Goal: Task Accomplishment & Management: Manage account settings

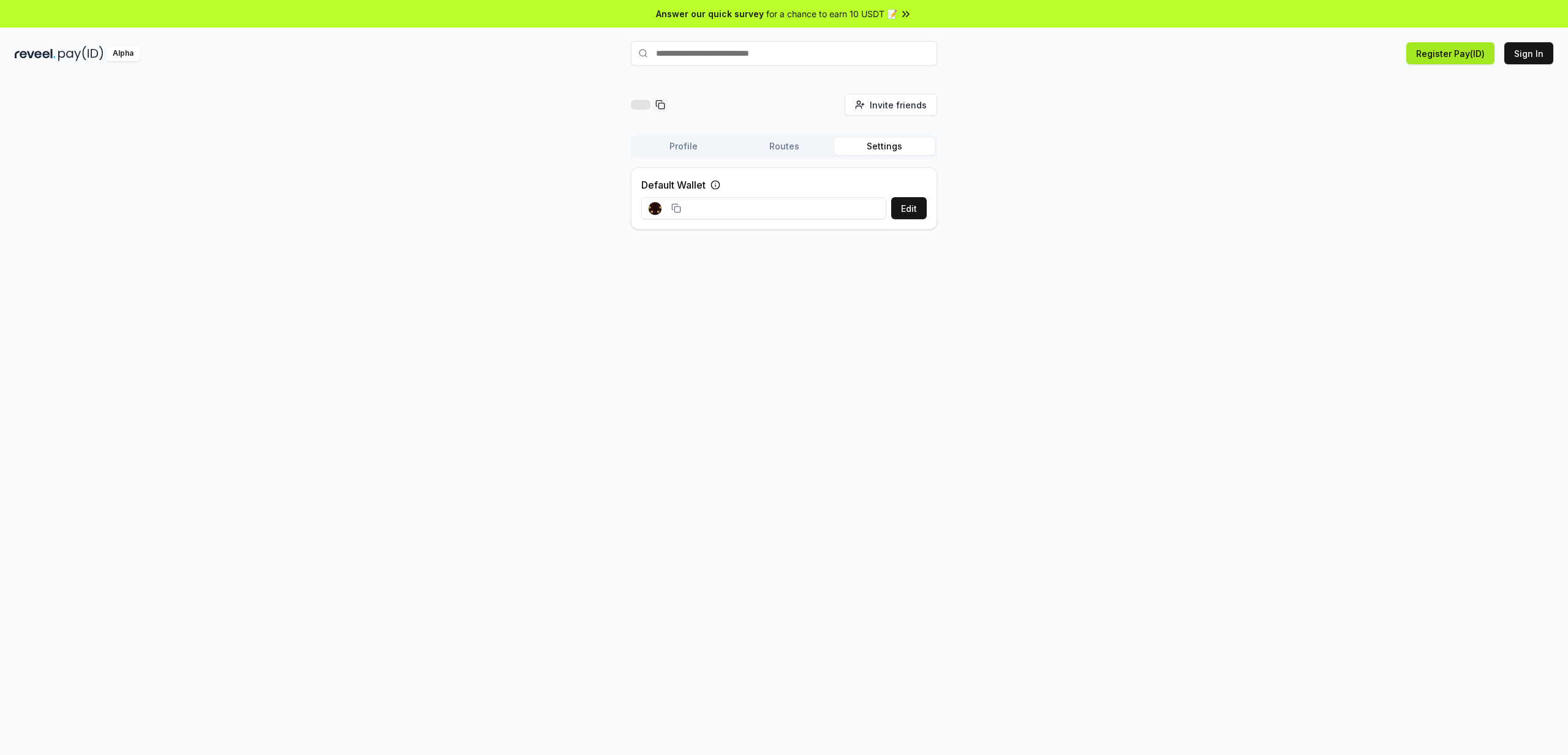
click at [1449, 44] on button "Register Pay(ID)" at bounding box center [1450, 53] width 88 height 22
click at [1447, 49] on button "Register Pay(ID)" at bounding box center [1450, 53] width 88 height 22
click at [1530, 52] on button "Sign In" at bounding box center [1529, 53] width 49 height 22
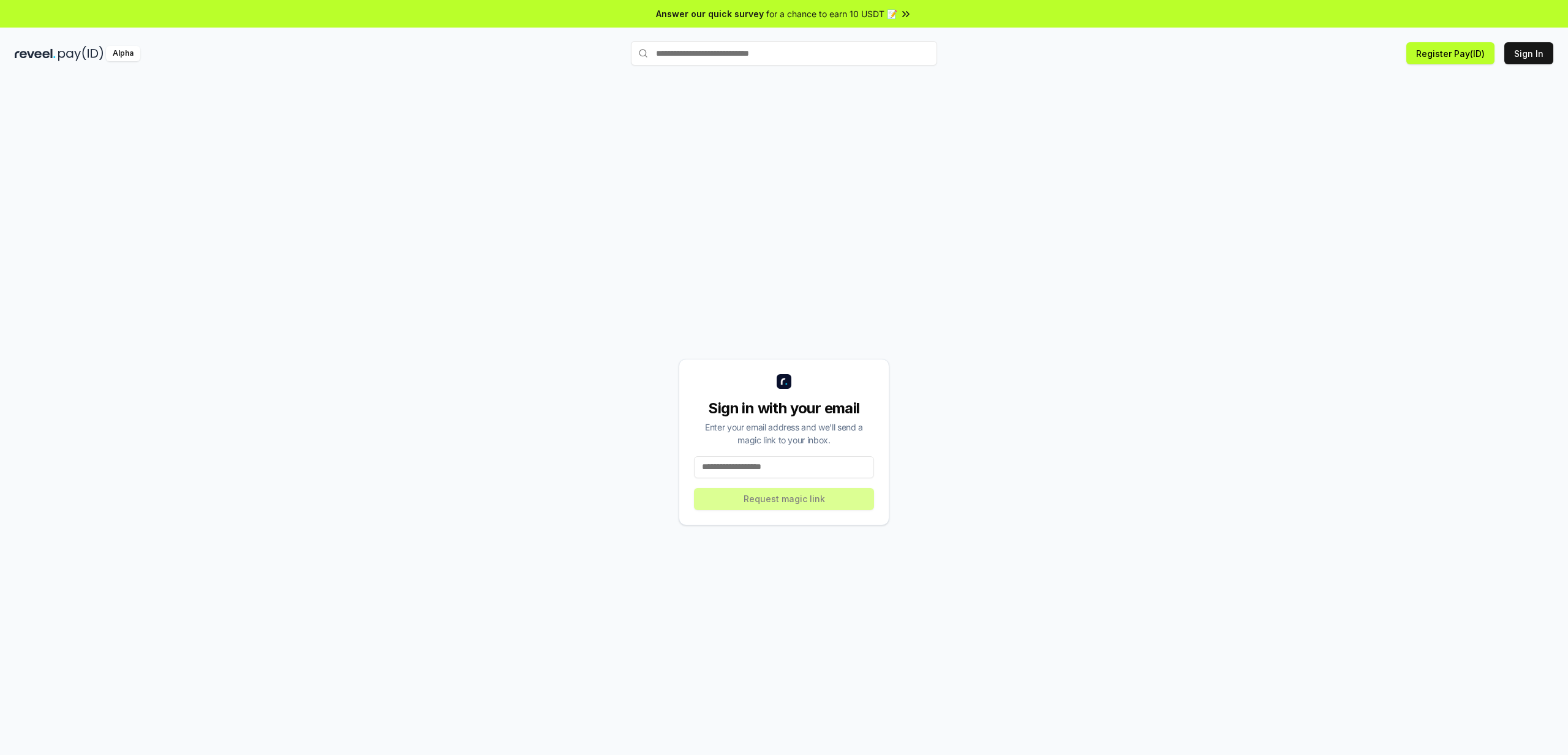
click at [807, 465] on input at bounding box center [784, 467] width 180 height 22
click at [1527, 48] on button "Sign In" at bounding box center [1529, 53] width 49 height 22
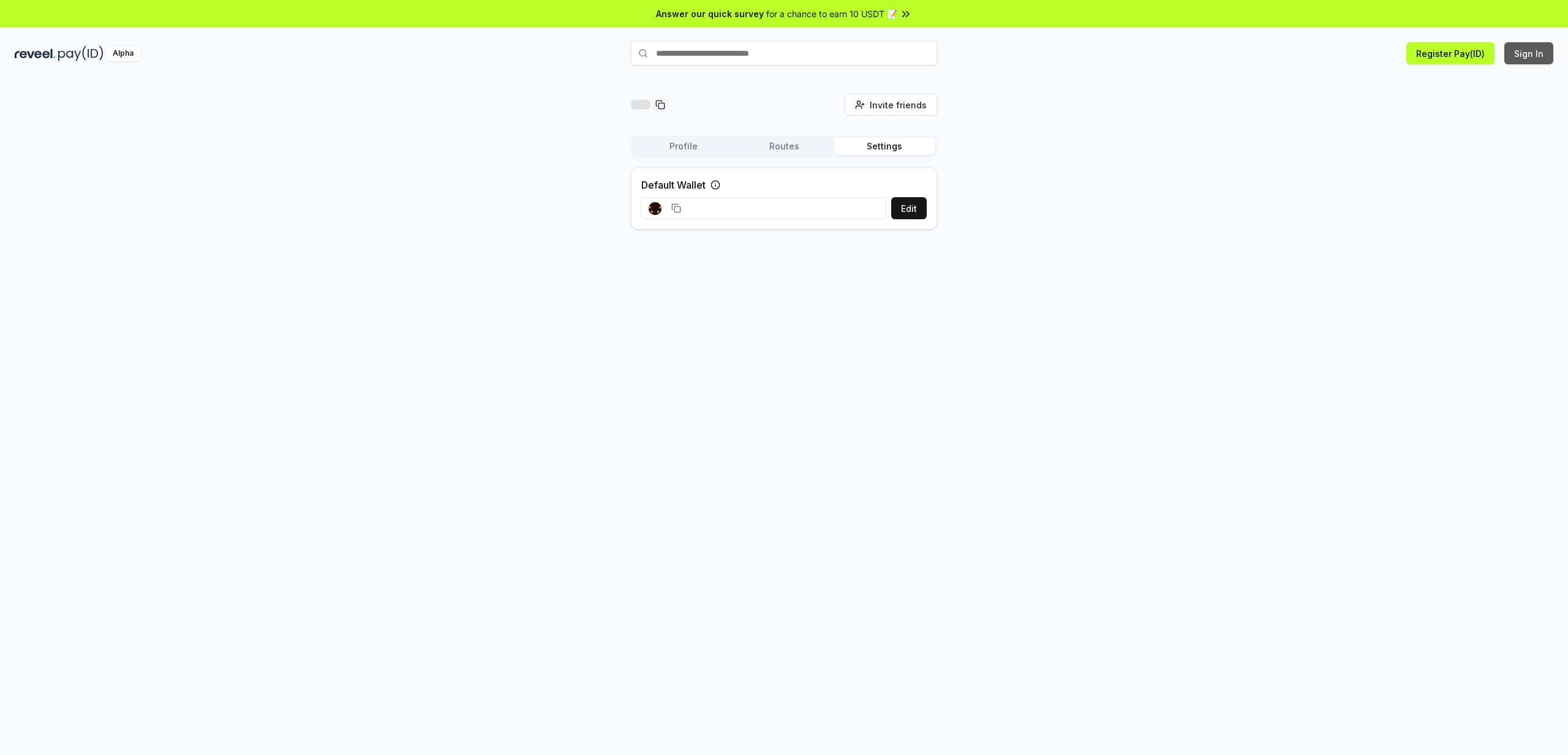
click at [1532, 54] on button "Sign In" at bounding box center [1529, 53] width 49 height 22
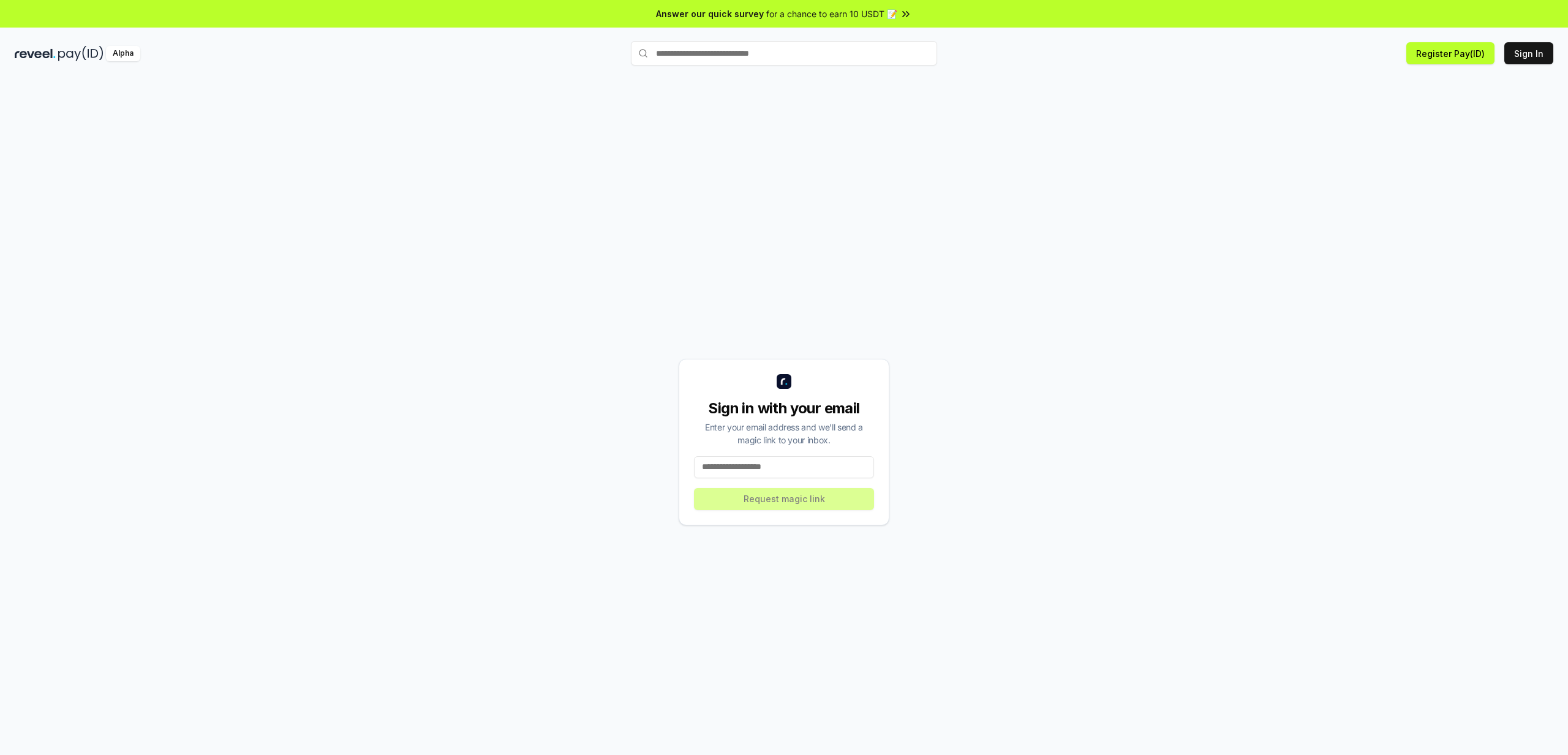
click at [651, 339] on div "Sign in with your email Enter your email address and we’ll send a magic link to…" at bounding box center [784, 442] width 1539 height 696
click at [1426, 54] on button "Register Pay(ID)" at bounding box center [1450, 53] width 88 height 22
click at [768, 473] on input at bounding box center [784, 467] width 180 height 22
type input "**********"
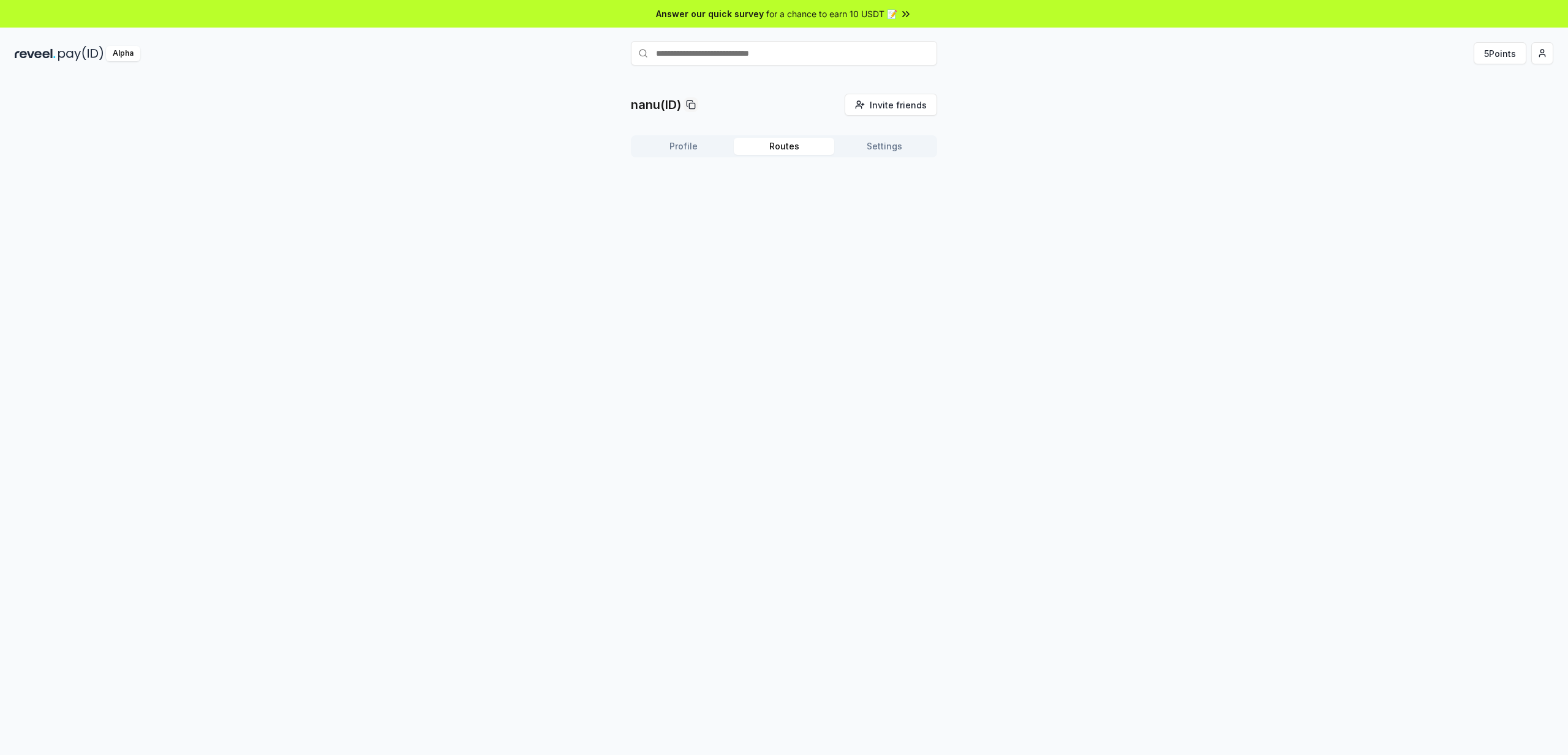
click at [780, 149] on button "Routes" at bounding box center [784, 147] width 100 height 18
click at [915, 157] on div "Profile Routes Settings Create Route Create your first Route Use Routes to crea…" at bounding box center [784, 218] width 306 height 165
click at [911, 152] on button "Settings" at bounding box center [885, 147] width 100 height 18
click at [913, 211] on button "Edit" at bounding box center [909, 207] width 35 height 22
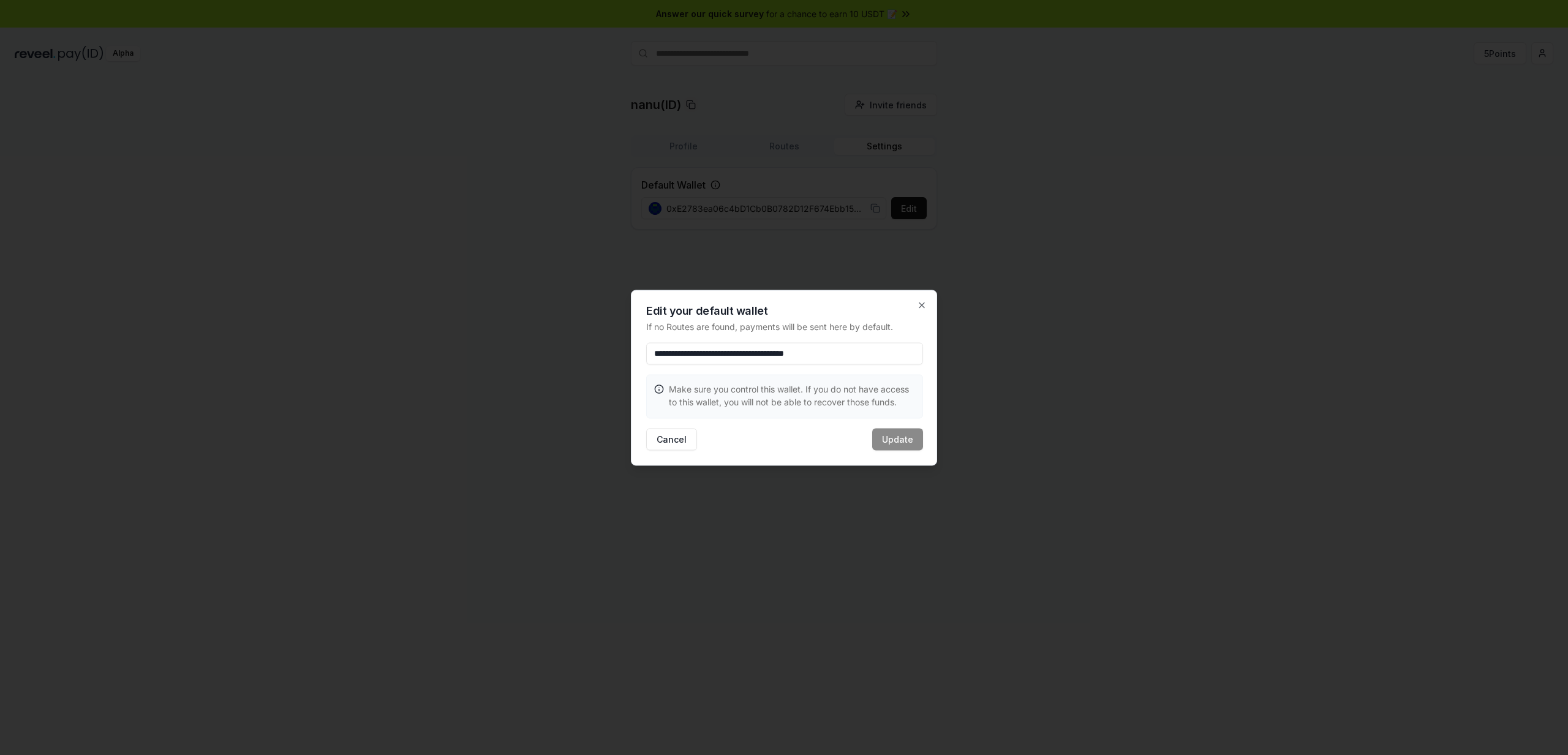
click at [804, 350] on input "**********" at bounding box center [784, 352] width 277 height 22
paste input
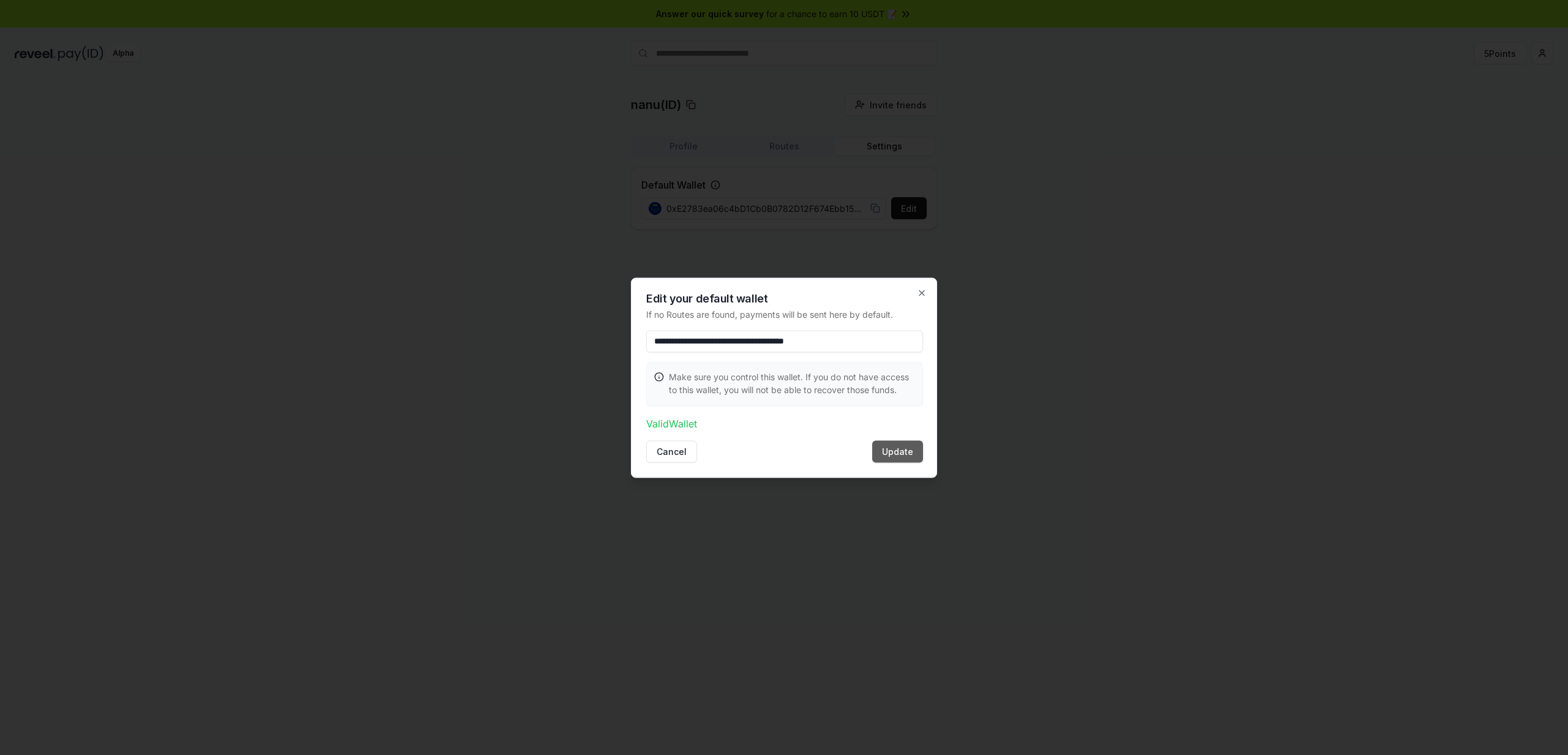
type input "**********"
click at [906, 449] on button "Update" at bounding box center [898, 451] width 51 height 22
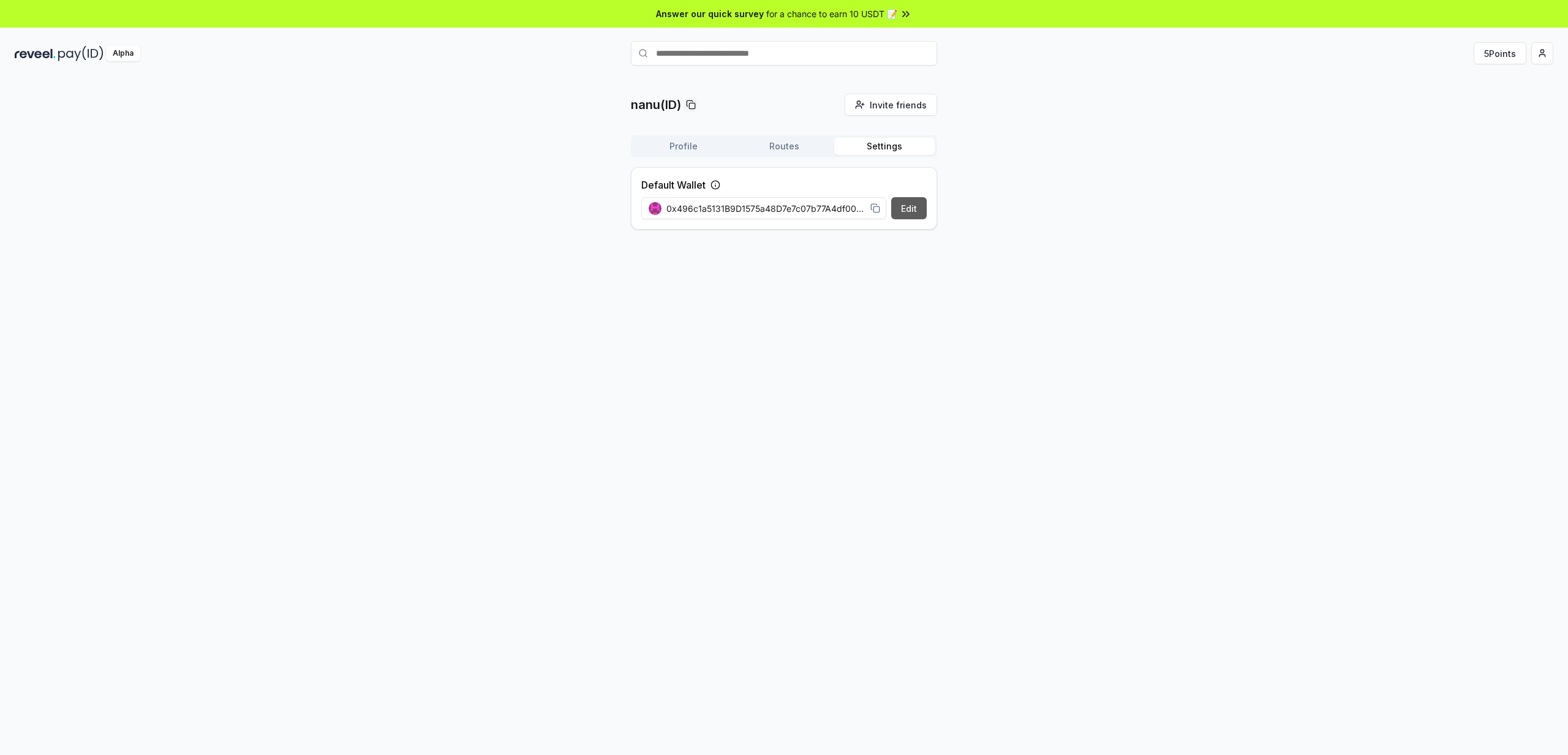
click at [901, 204] on button "Edit" at bounding box center [909, 207] width 35 height 22
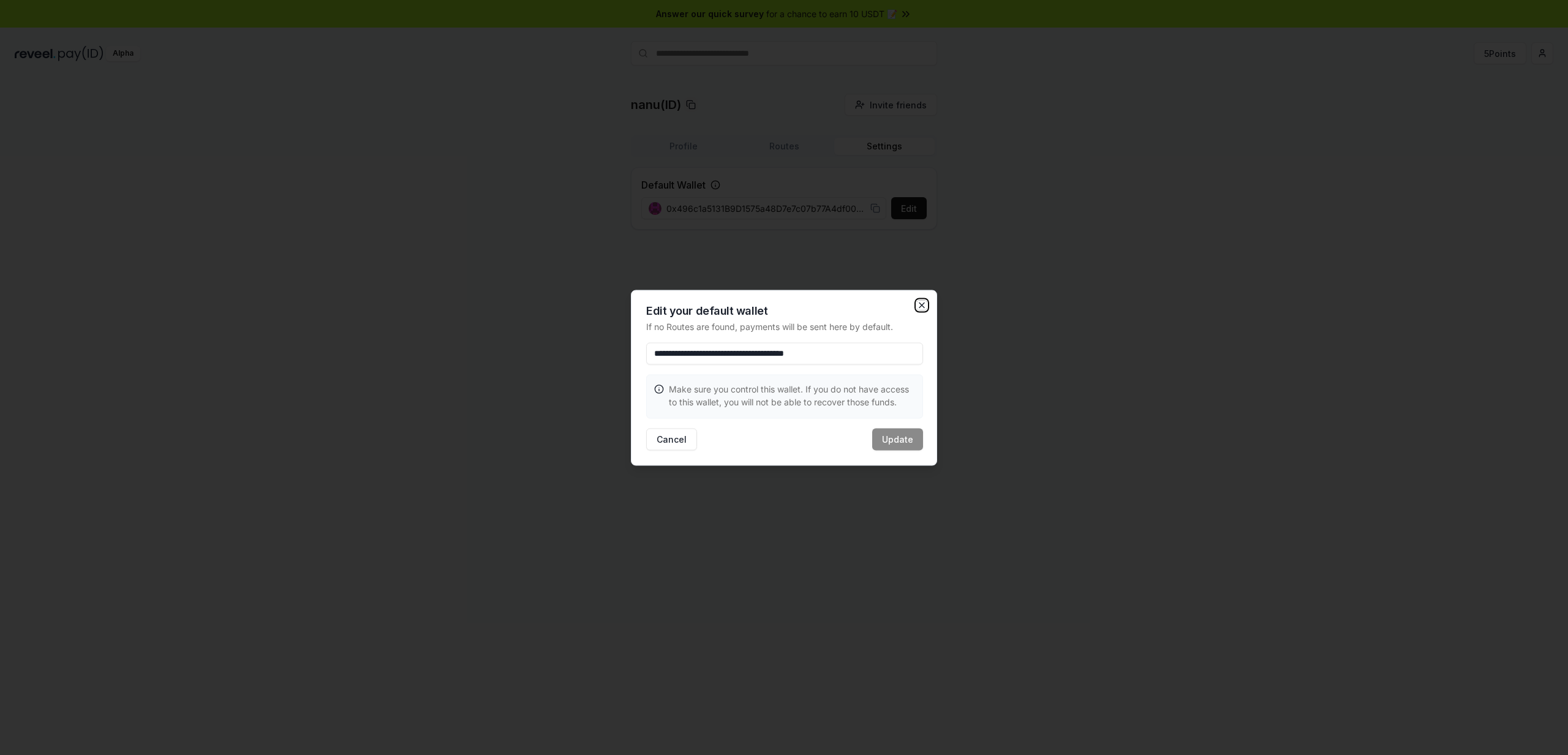
click at [920, 307] on icon "button" at bounding box center [922, 304] width 10 height 10
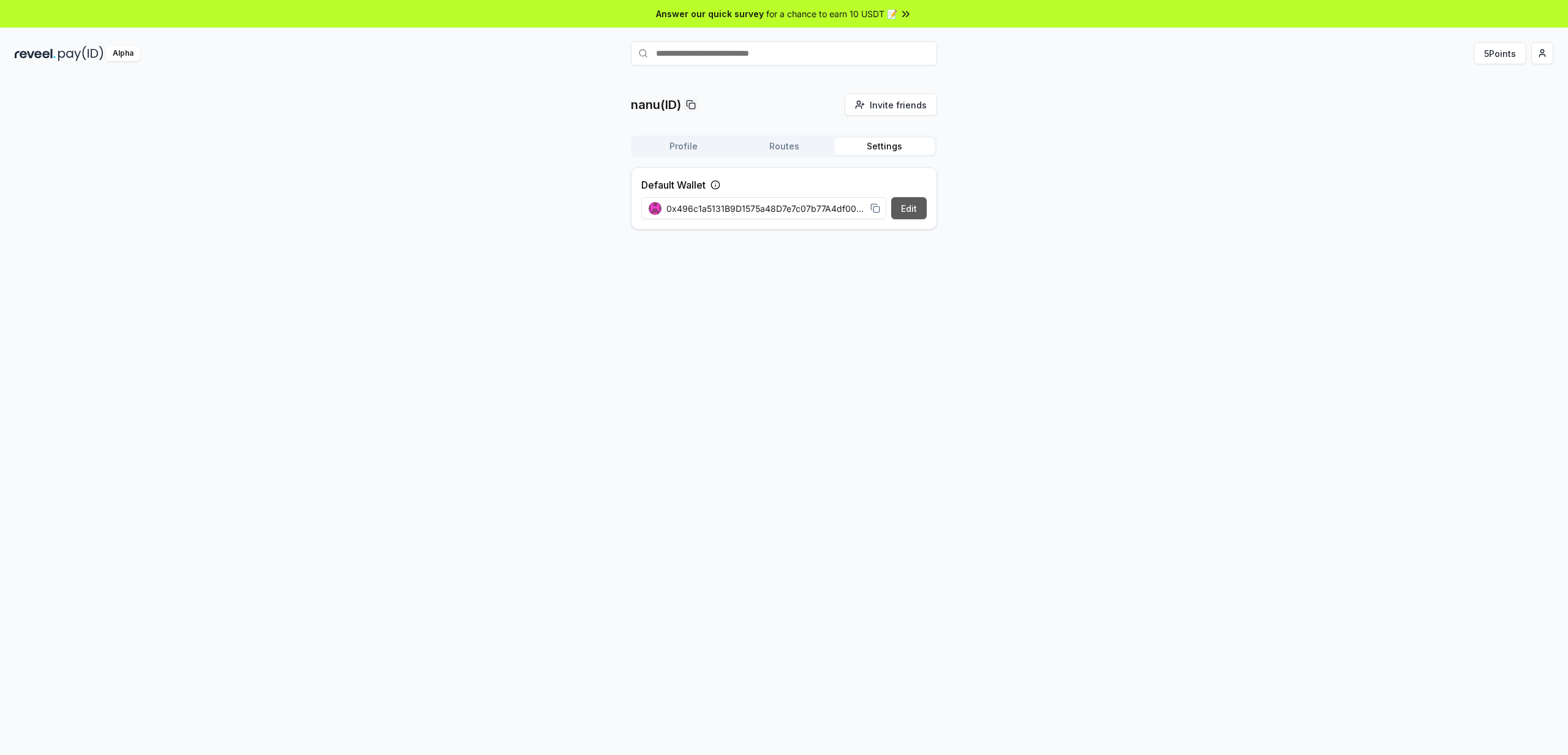
click at [908, 210] on button "Edit" at bounding box center [909, 207] width 35 height 22
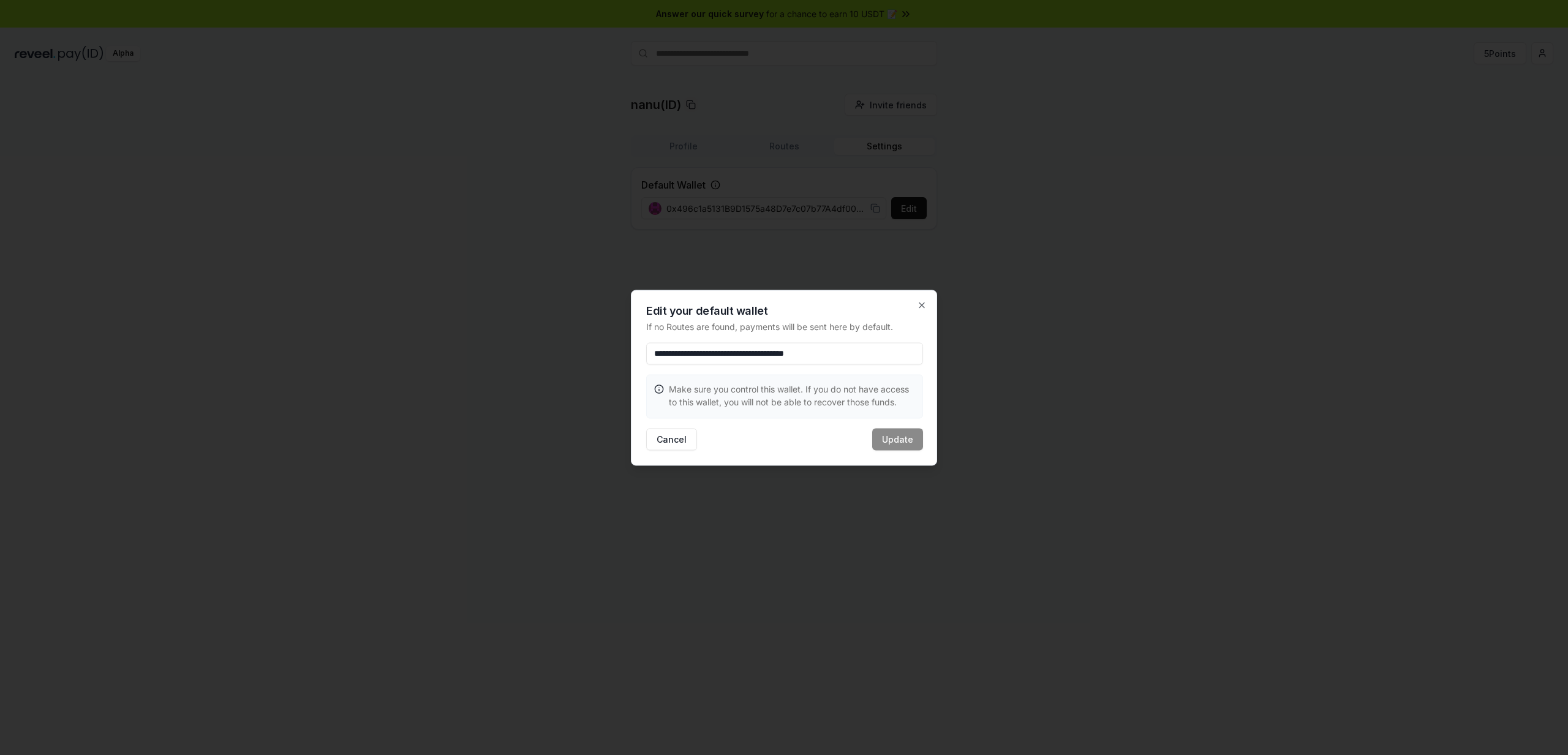
drag, startPoint x: 1160, startPoint y: 316, endPoint x: 1135, endPoint y: 308, distance: 26.2
click at [1172, 318] on div at bounding box center [784, 377] width 1568 height 755
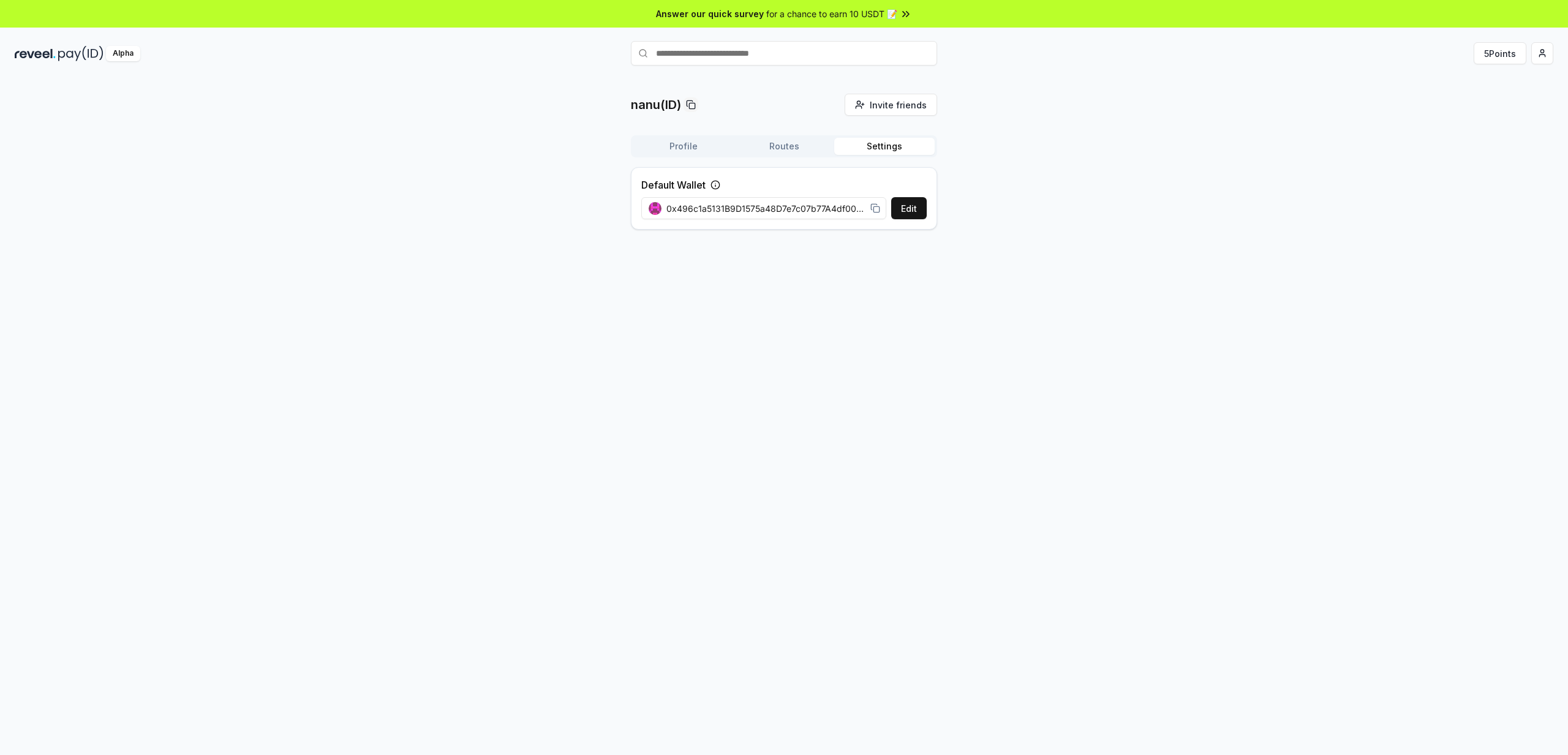
click at [808, 144] on button "Routes" at bounding box center [784, 147] width 100 height 18
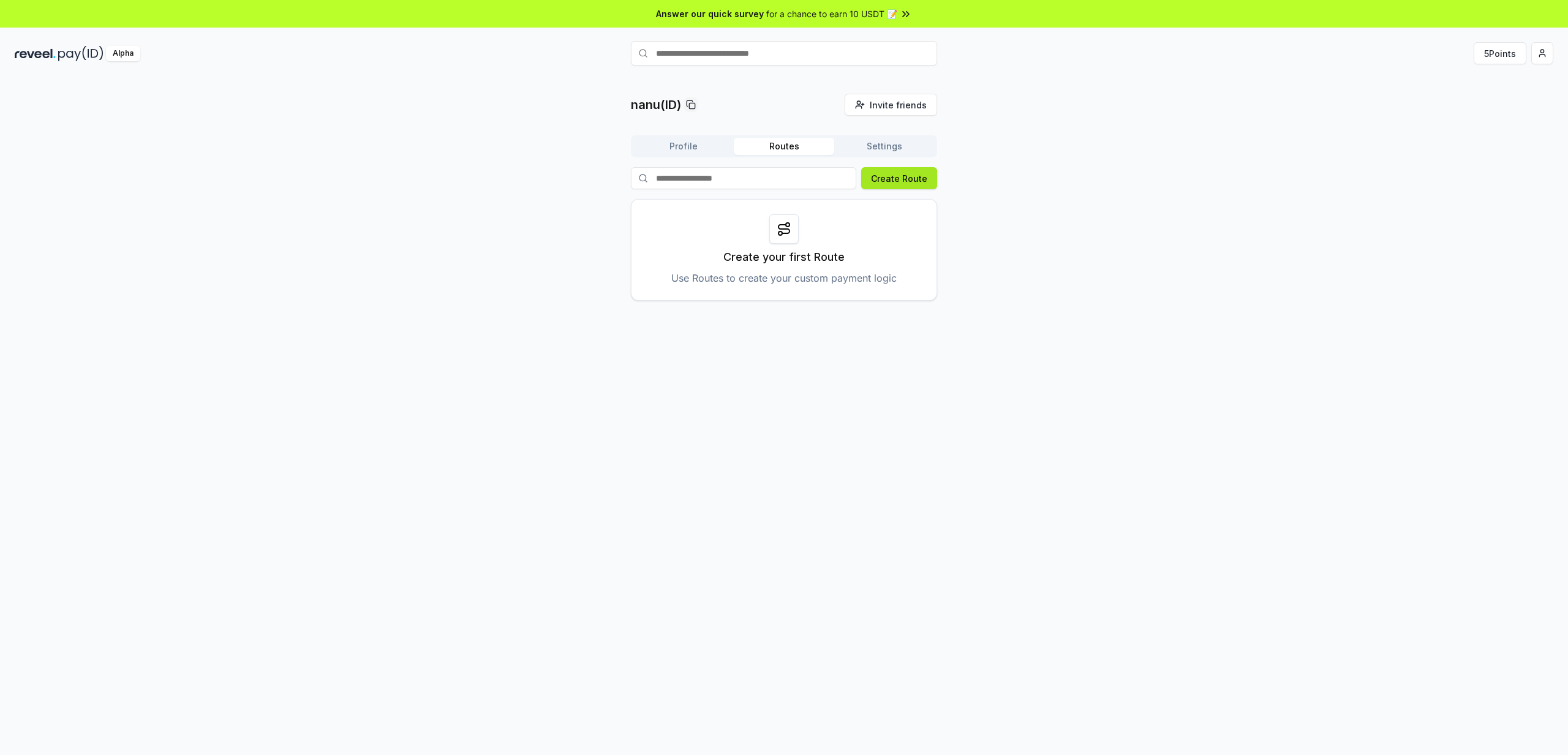
click at [909, 189] on button "Create Route" at bounding box center [899, 178] width 76 height 22
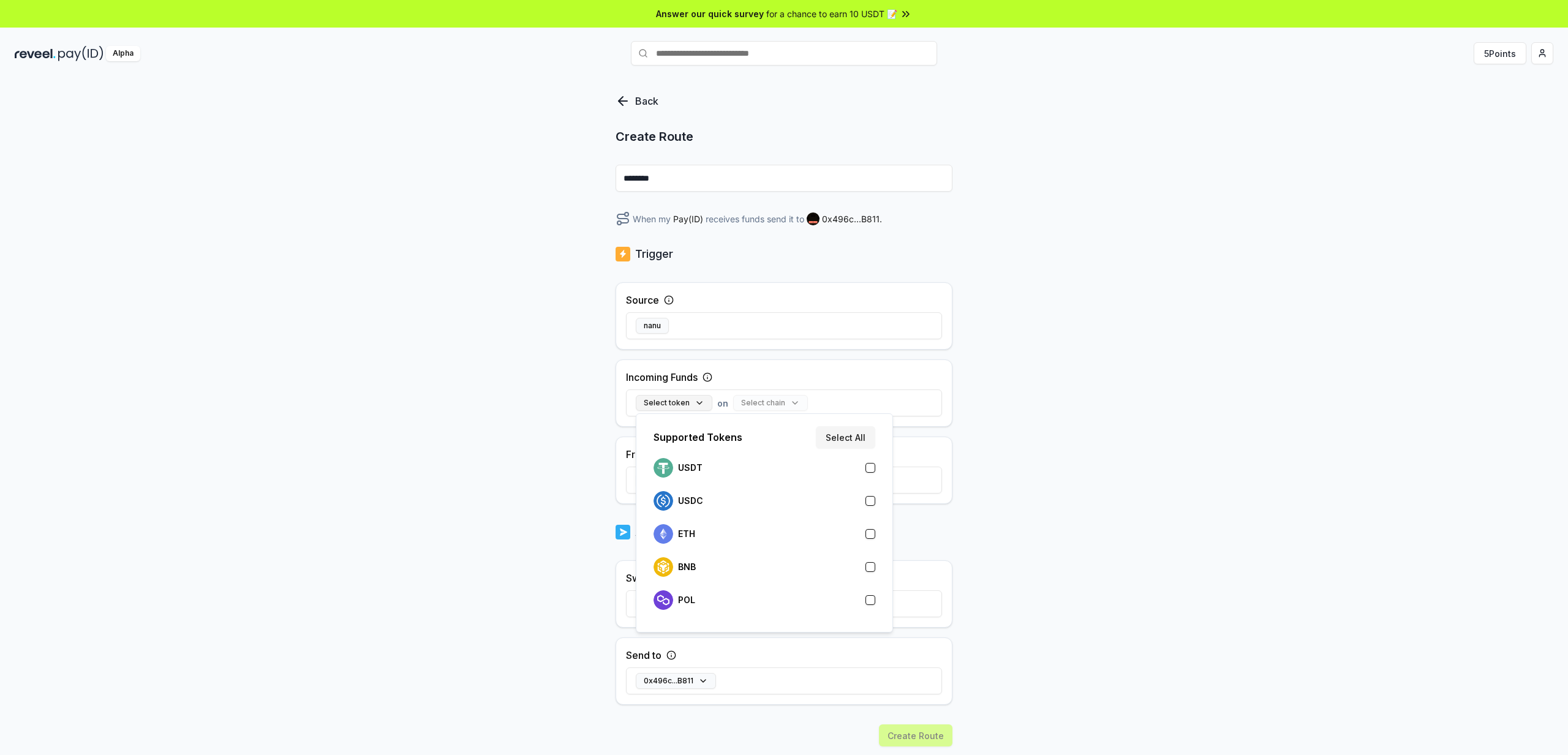
click at [683, 402] on button "Select token" at bounding box center [674, 403] width 77 height 16
click at [730, 504] on div "USDC" at bounding box center [764, 501] width 222 height 19
click at [1029, 507] on div "Back Create Route ******** When my Pay(ID) receives USDC on send it to 0x496c..…" at bounding box center [784, 430] width 1568 height 721
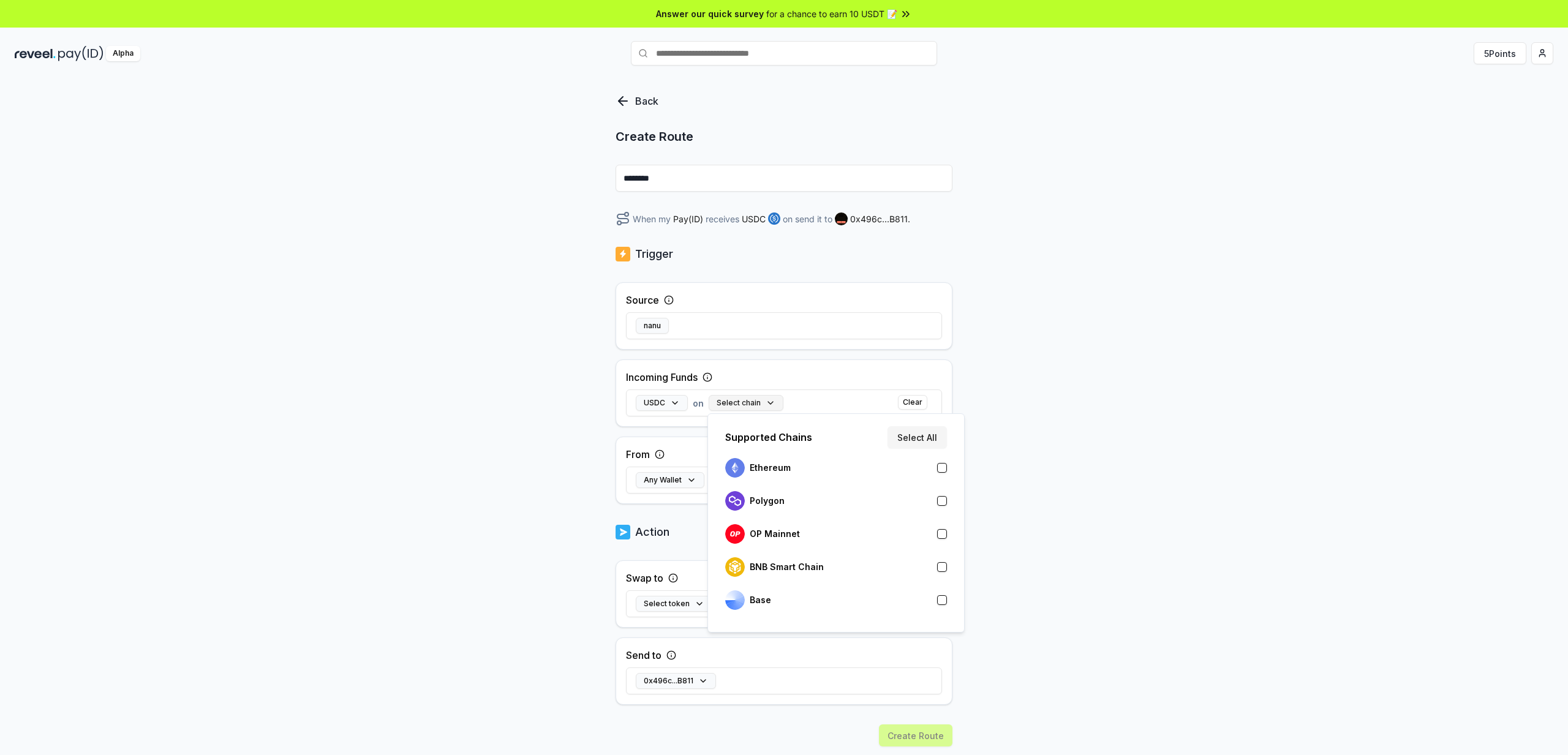
click at [756, 403] on button "Select chain" at bounding box center [746, 403] width 75 height 16
click at [799, 558] on div "BNB Smart Chain" at bounding box center [775, 567] width 98 height 19
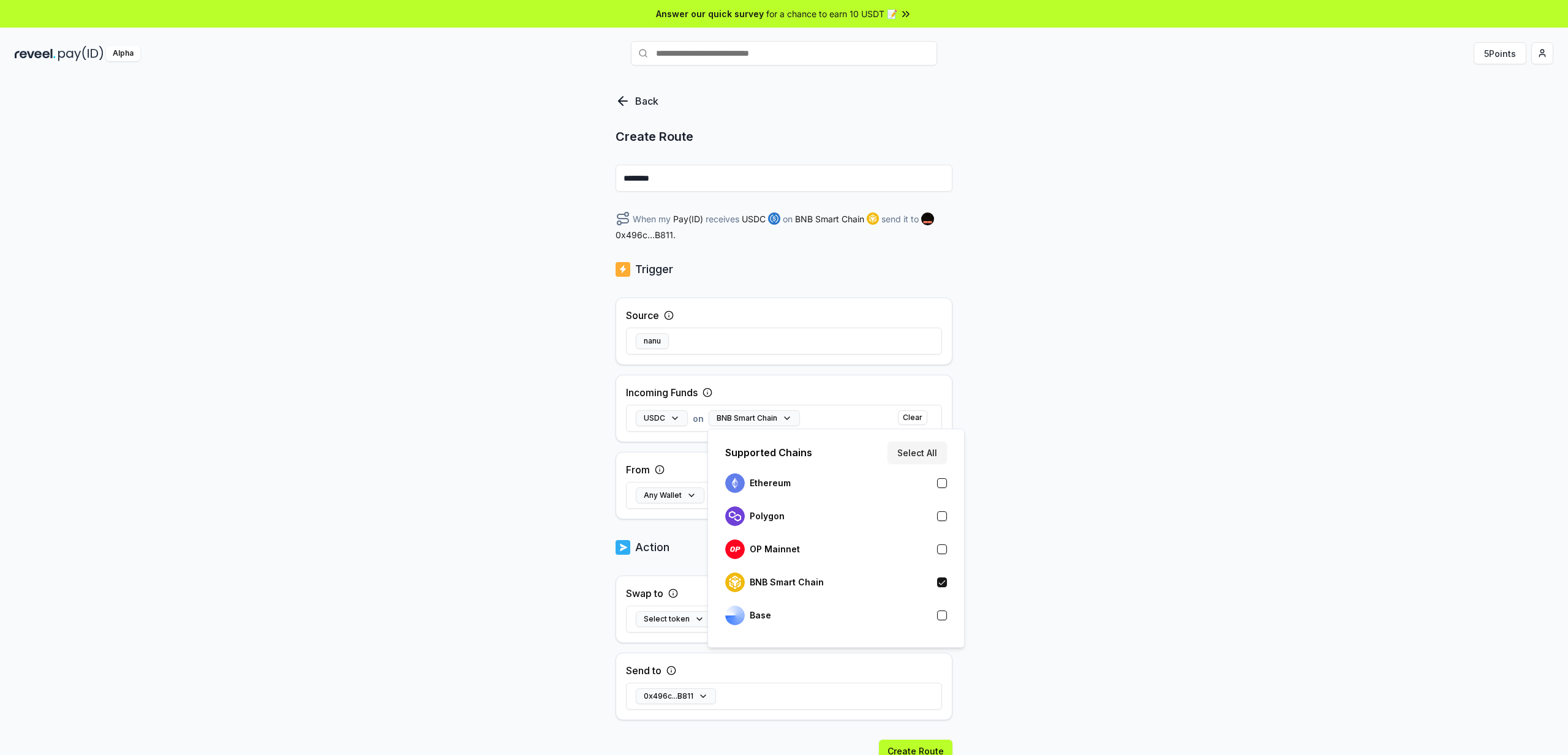
click at [1087, 487] on div "Back Create Route ******** When my Pay(ID) receives USDC on BNB Smart Chain sen…" at bounding box center [784, 430] width 1568 height 721
click at [685, 496] on button "Any Wallet" at bounding box center [670, 495] width 69 height 16
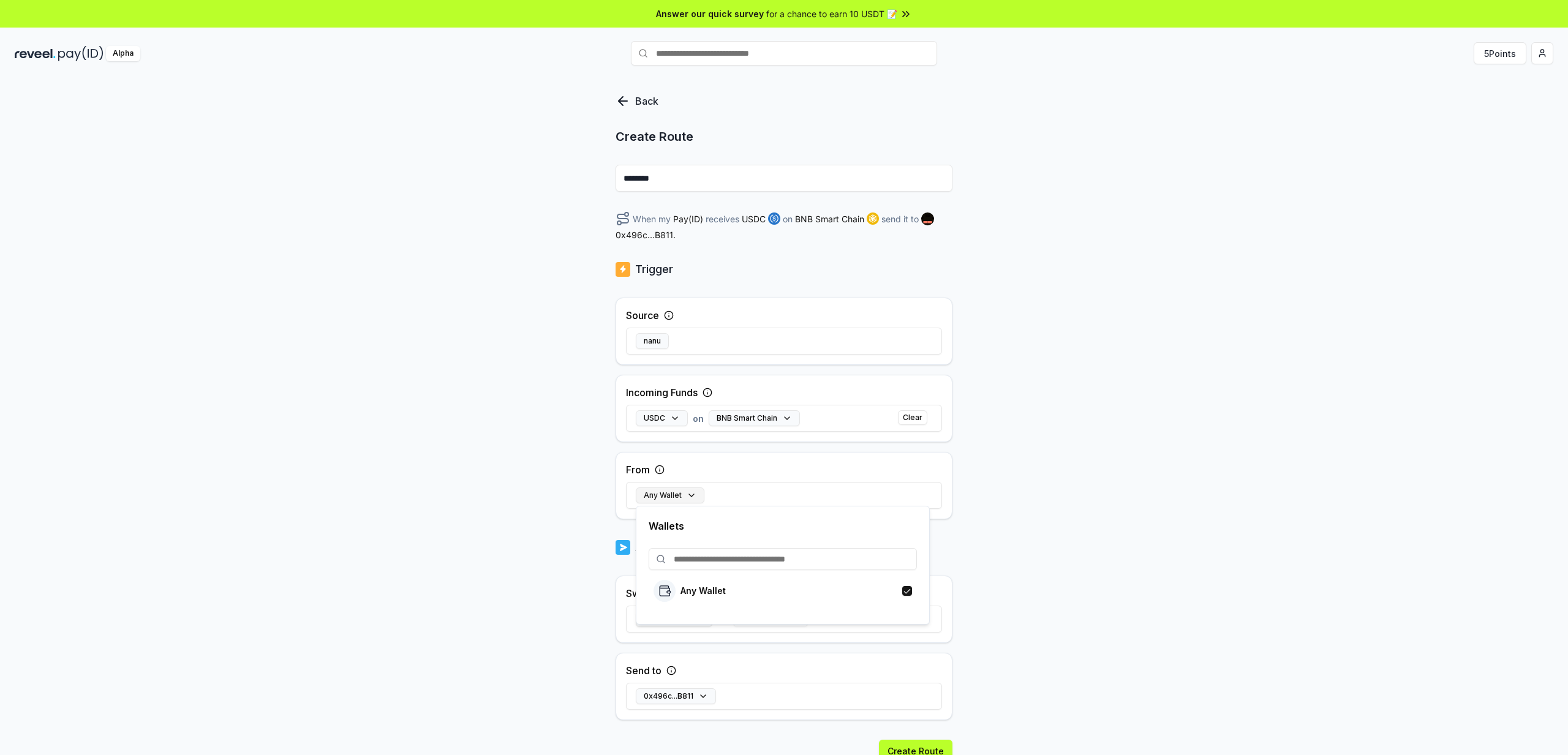
click at [685, 496] on button "Any Wallet" at bounding box center [670, 495] width 69 height 16
click at [661, 339] on button "nanu" at bounding box center [653, 341] width 33 height 16
click at [944, 350] on div "Source nanu" at bounding box center [784, 331] width 337 height 68
click at [682, 217] on span "Pay(ID)" at bounding box center [689, 219] width 30 height 13
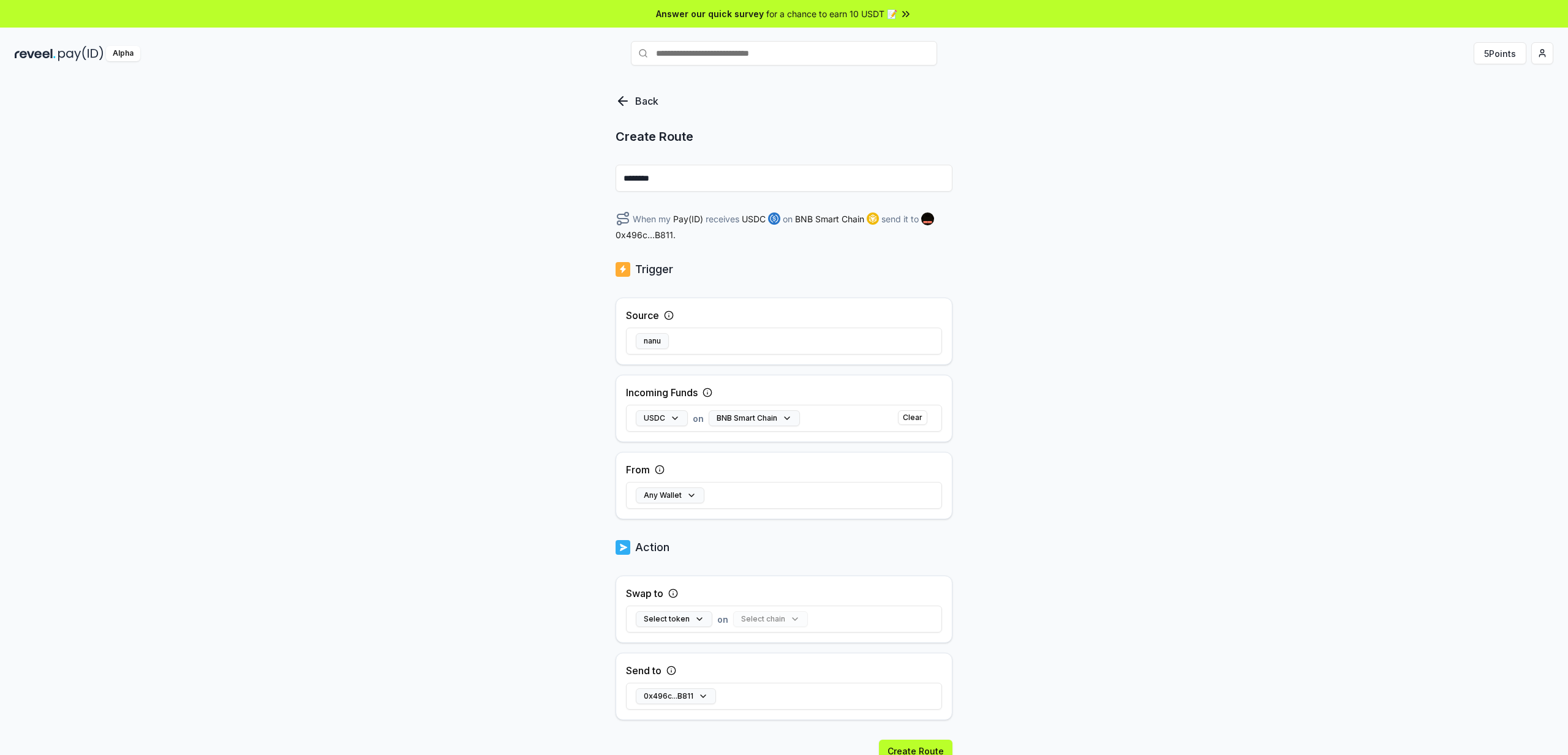
click at [1227, 241] on div "Back Create Route ******** When my Pay(ID) receives USDC on BNB Smart Chain sen…" at bounding box center [784, 430] width 1568 height 721
click at [609, 93] on div "Back Create Route ******** When my Pay(ID) receives USDC on BNB Smart Chain sen…" at bounding box center [784, 430] width 1568 height 721
click at [627, 110] on div "Back Create Route ******** When my Pay(ID) receives USDC on BNB Smart Chain sen…" at bounding box center [784, 455] width 337 height 723
click at [649, 99] on p "Back" at bounding box center [646, 101] width 23 height 15
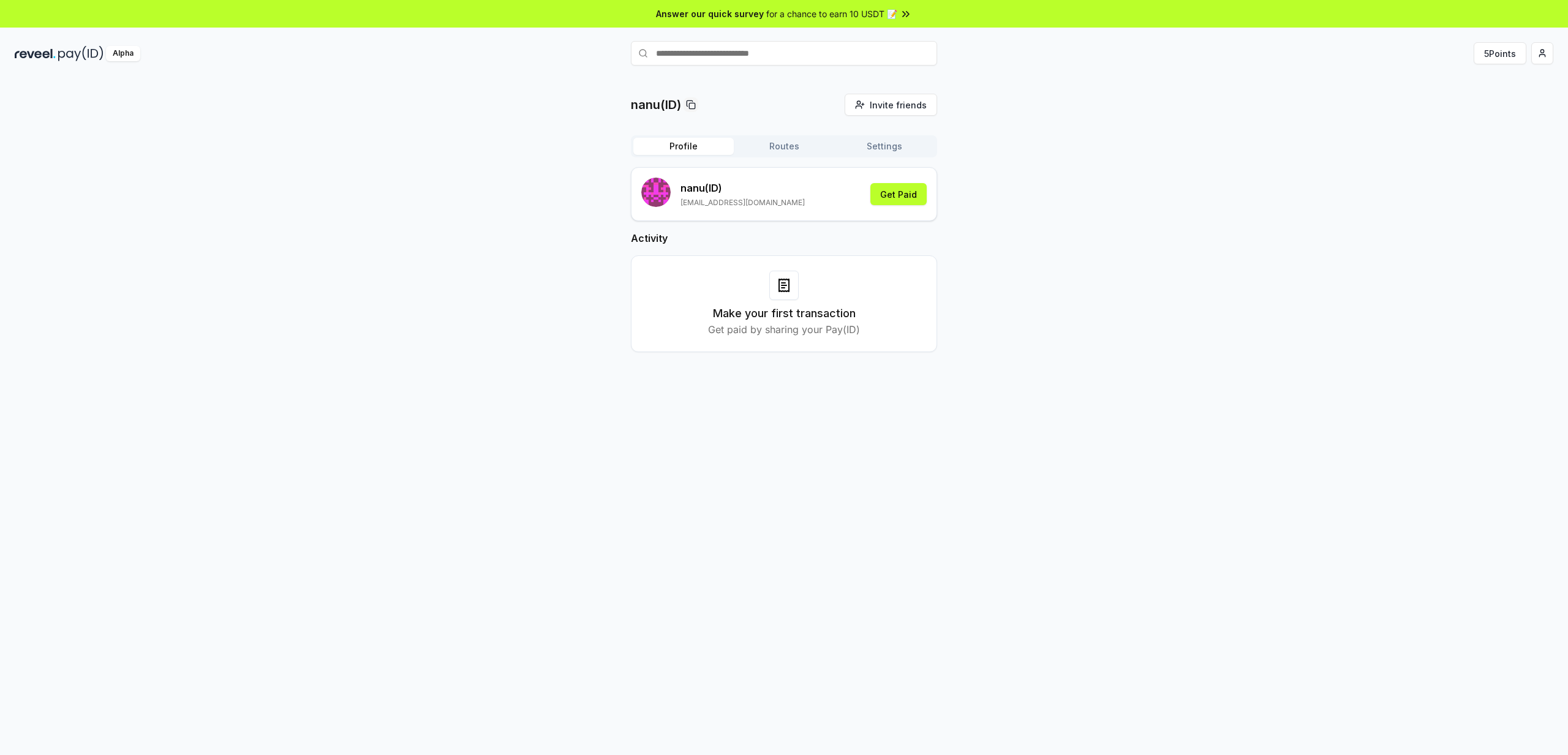
click at [680, 151] on button "Profile" at bounding box center [683, 147] width 100 height 18
click at [122, 57] on div "Alpha" at bounding box center [123, 53] width 34 height 15
click at [815, 18] on span "for a chance to earn 10 USDT 📝" at bounding box center [831, 13] width 131 height 13
click at [690, 188] on p "nanu (ID)" at bounding box center [742, 187] width 124 height 15
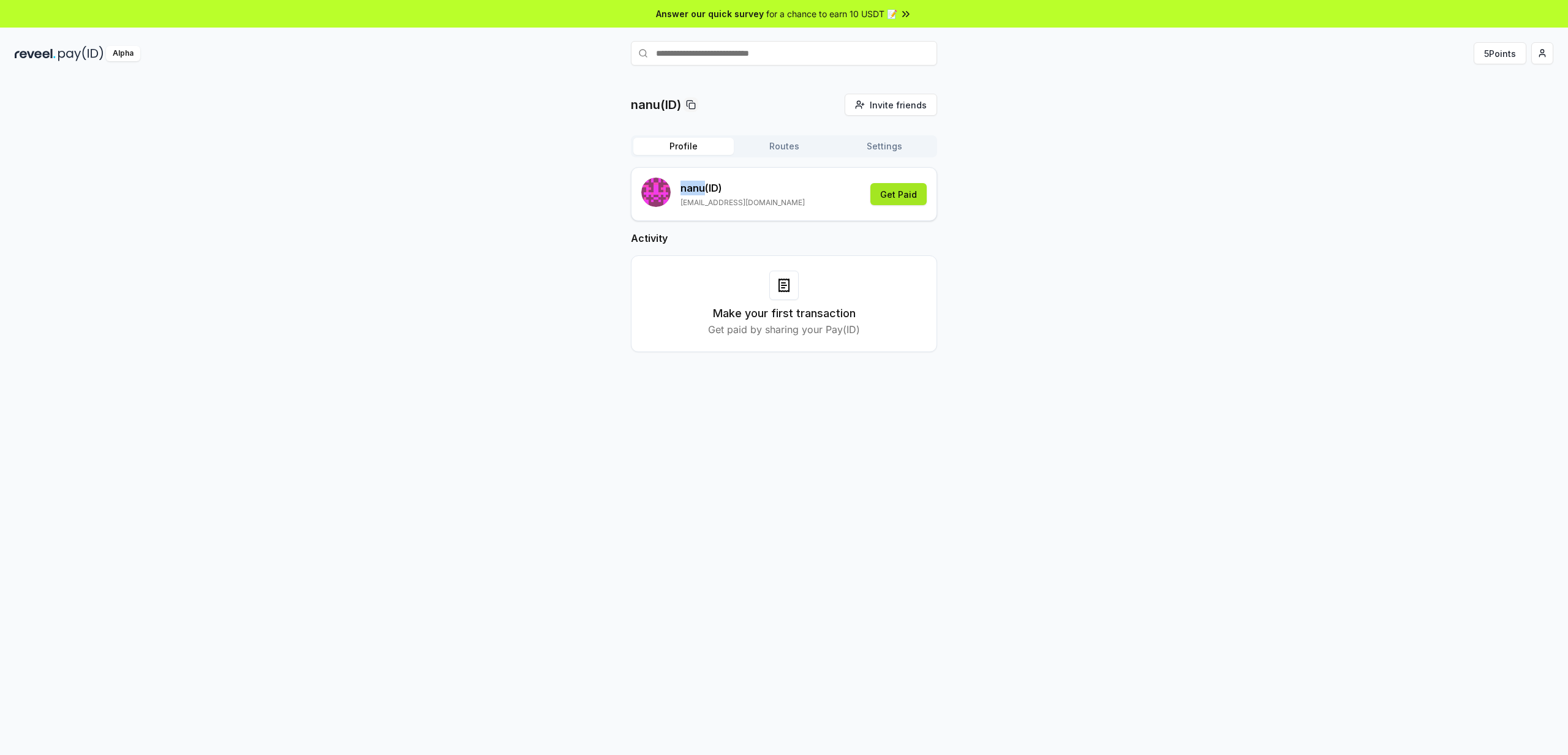
click at [909, 199] on button "Get Paid" at bounding box center [899, 193] width 56 height 22
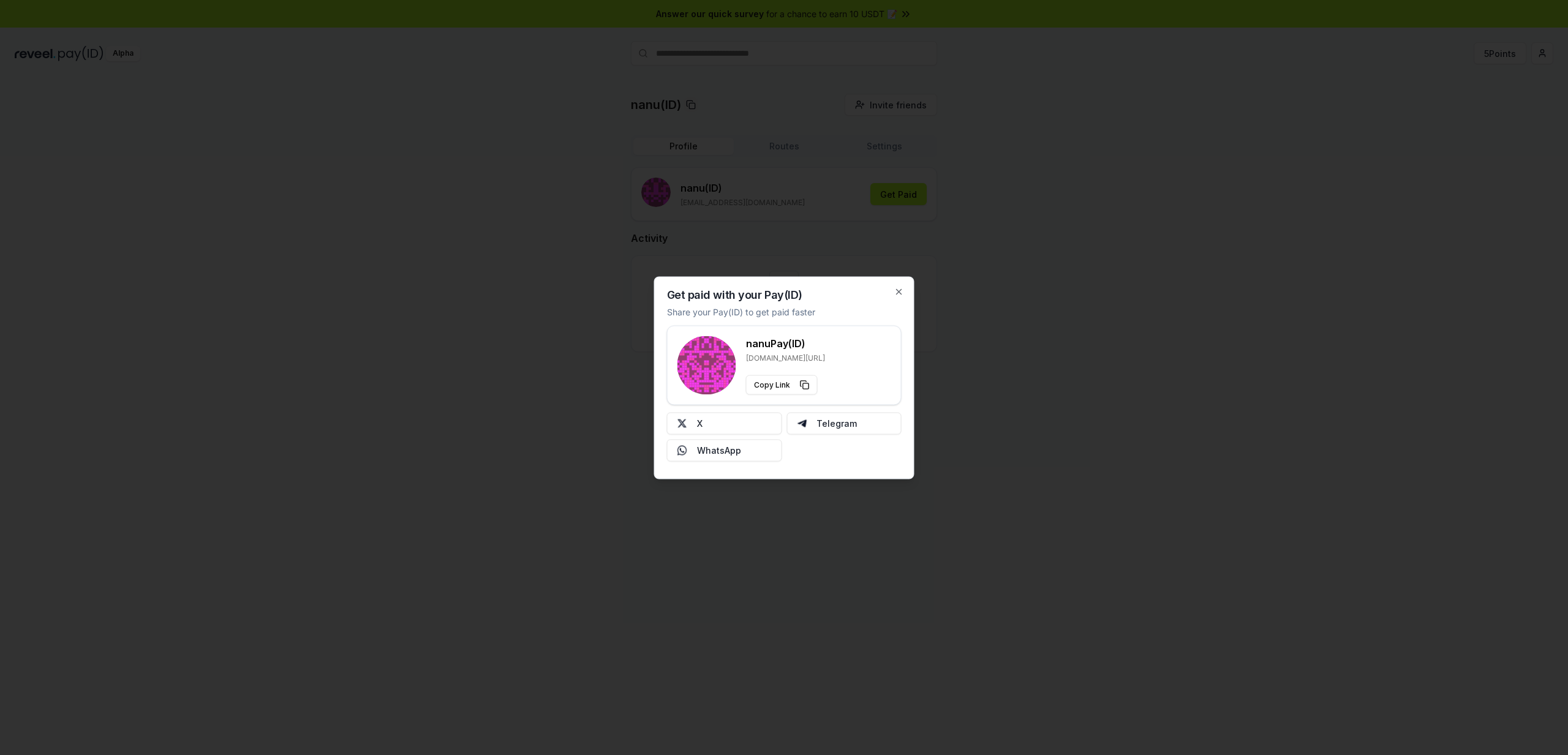
click at [802, 359] on p "[DOMAIN_NAME][URL]" at bounding box center [785, 357] width 79 height 10
copy p "nanu"
click at [962, 236] on div at bounding box center [784, 377] width 1568 height 755
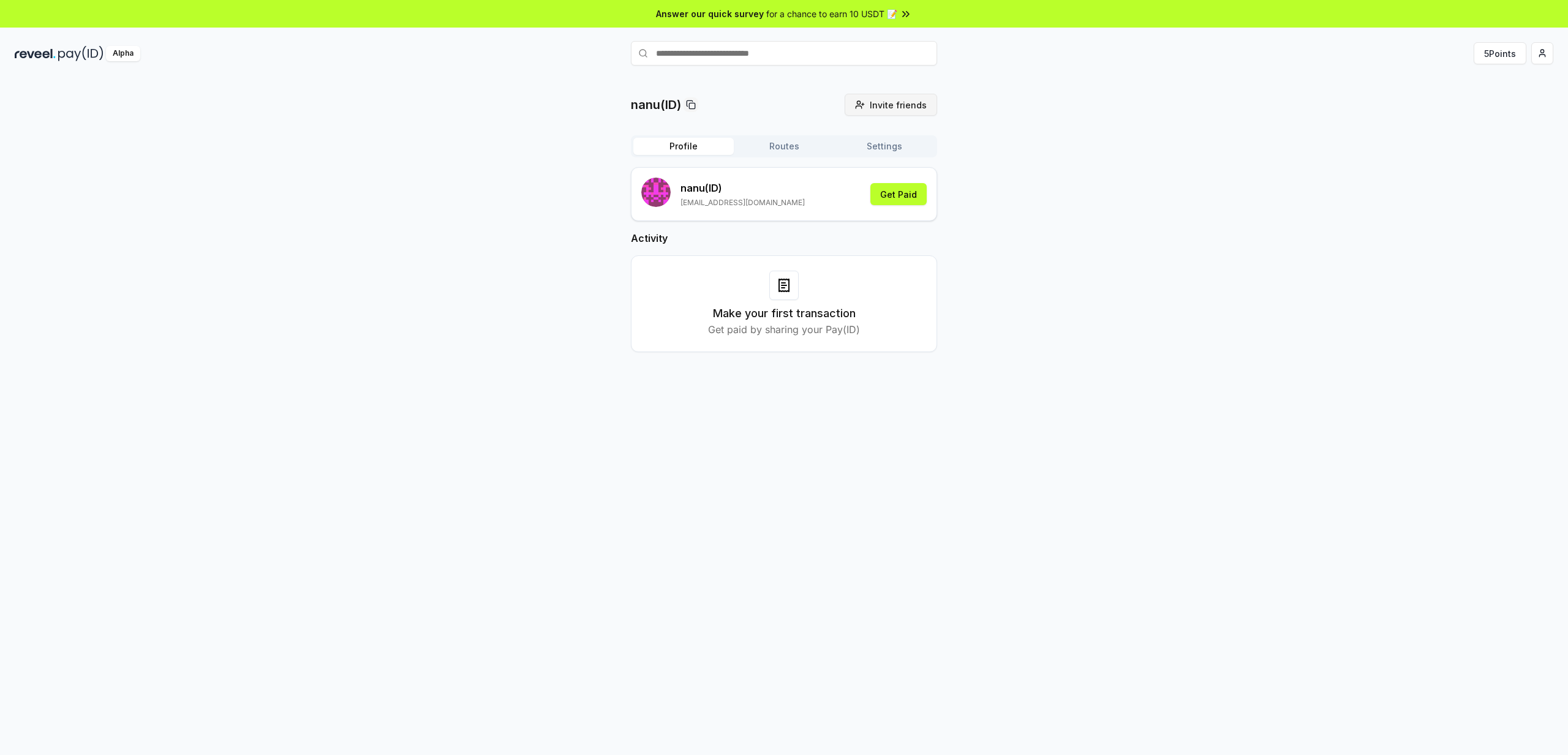
click at [912, 105] on span "Invite friends" at bounding box center [898, 105] width 57 height 13
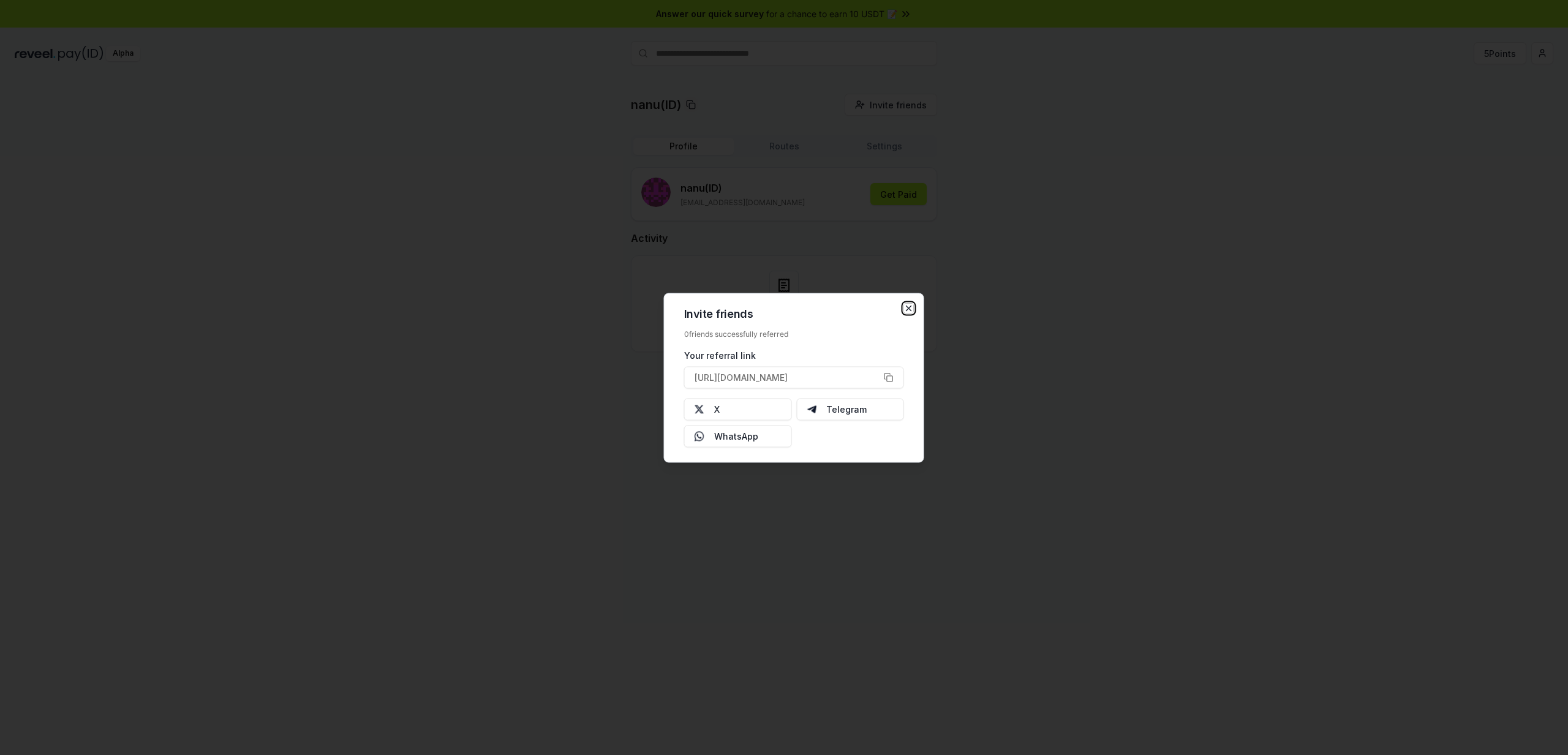
click at [910, 308] on icon "button" at bounding box center [908, 308] width 10 height 10
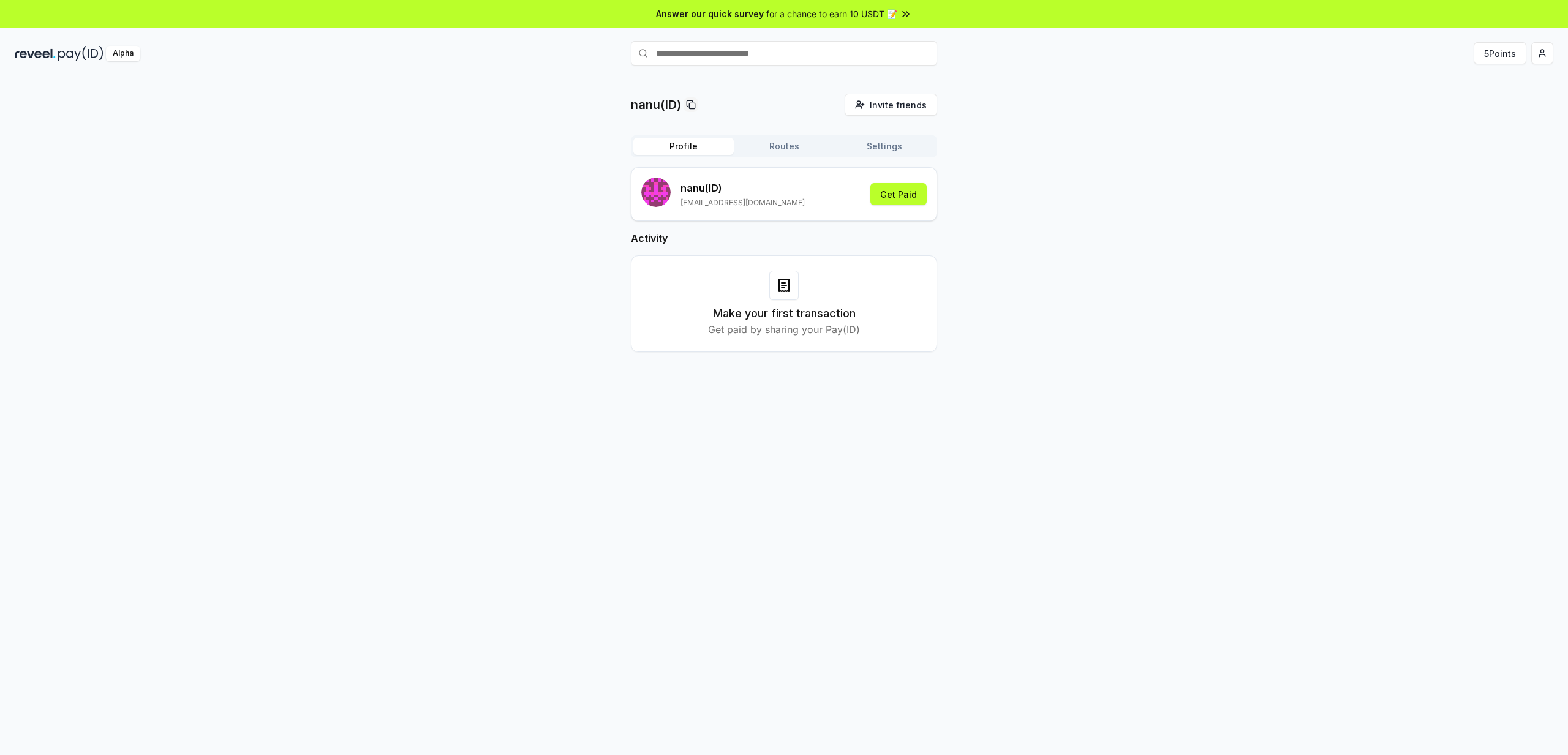
click at [41, 59] on img at bounding box center [35, 53] width 41 height 15
click at [720, 191] on p "nanu (ID)" at bounding box center [742, 187] width 124 height 15
click at [910, 195] on button "Get Paid" at bounding box center [899, 193] width 56 height 22
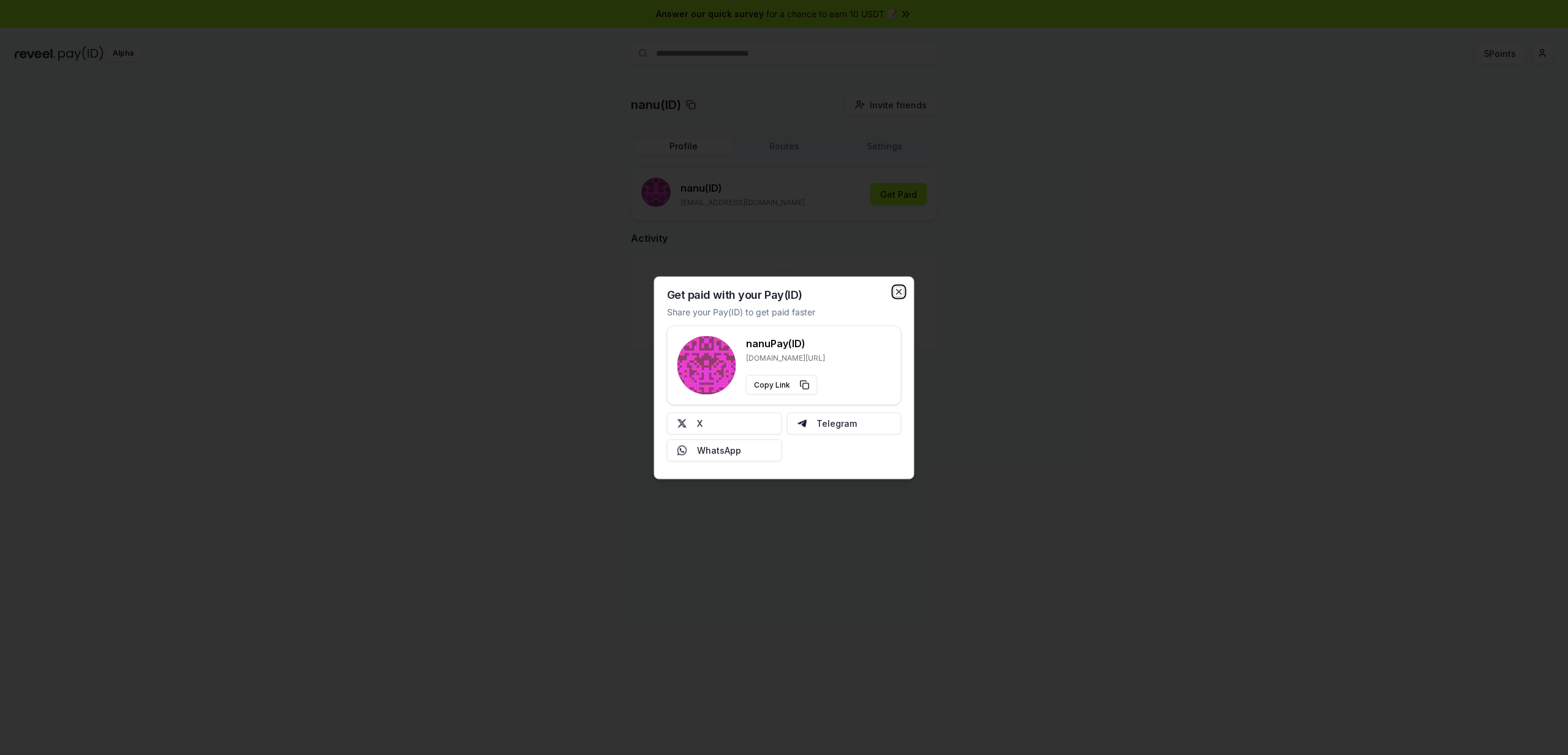
click at [900, 289] on icon "button" at bounding box center [899, 291] width 10 height 10
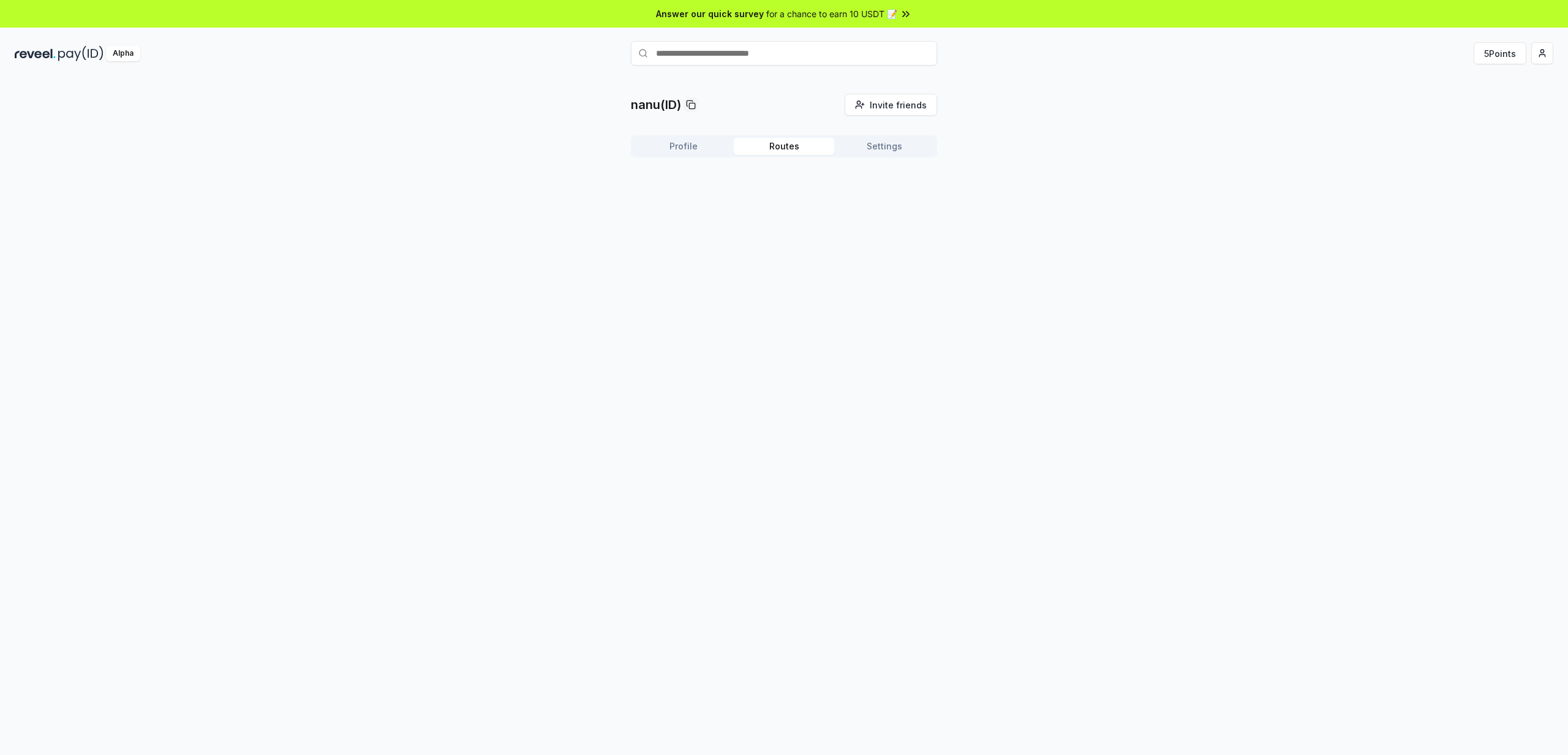
click at [778, 141] on button "Routes" at bounding box center [784, 147] width 100 height 18
click at [857, 149] on button "Settings" at bounding box center [885, 147] width 100 height 18
click at [903, 207] on button "Edit" at bounding box center [909, 207] width 35 height 22
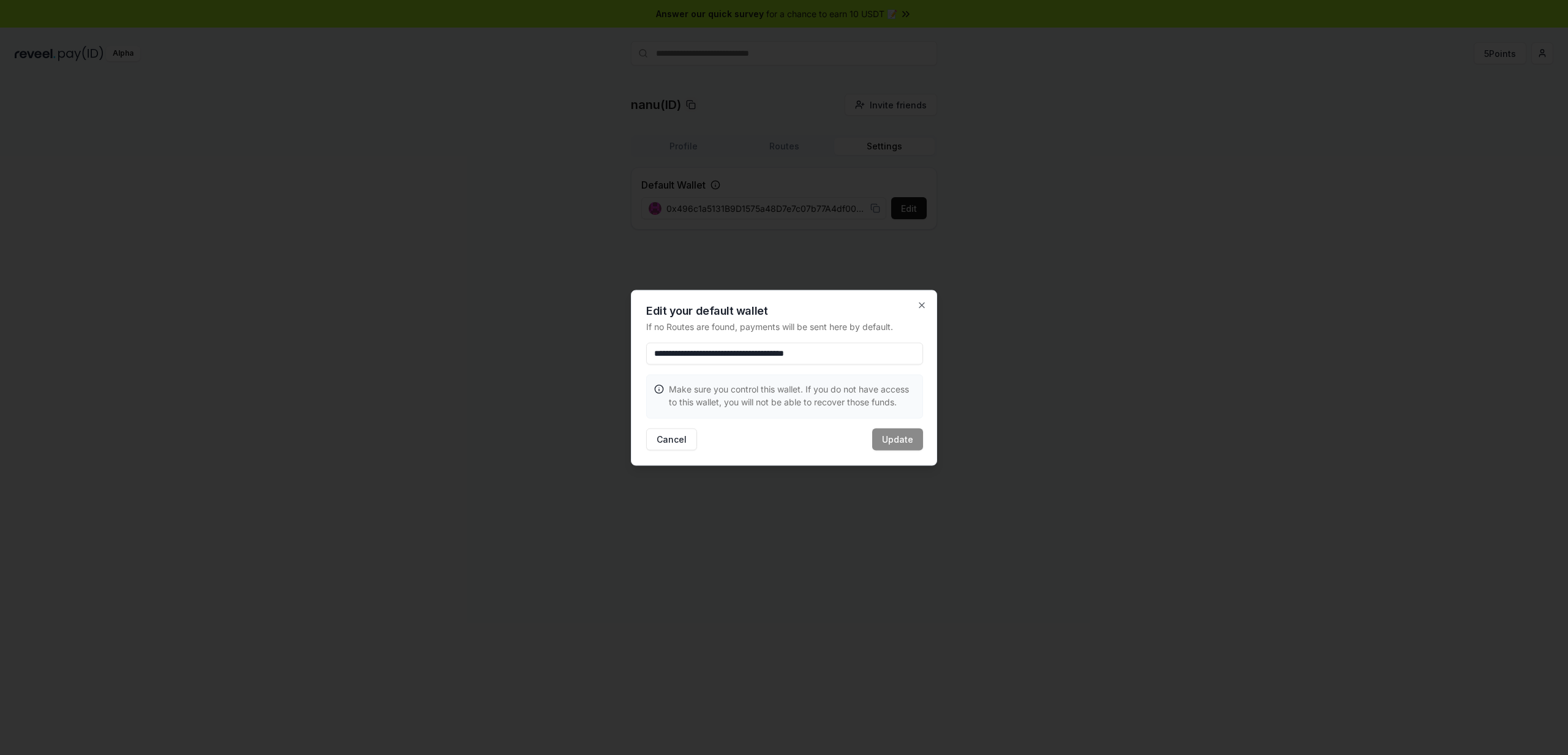
click at [1078, 321] on div at bounding box center [784, 377] width 1568 height 755
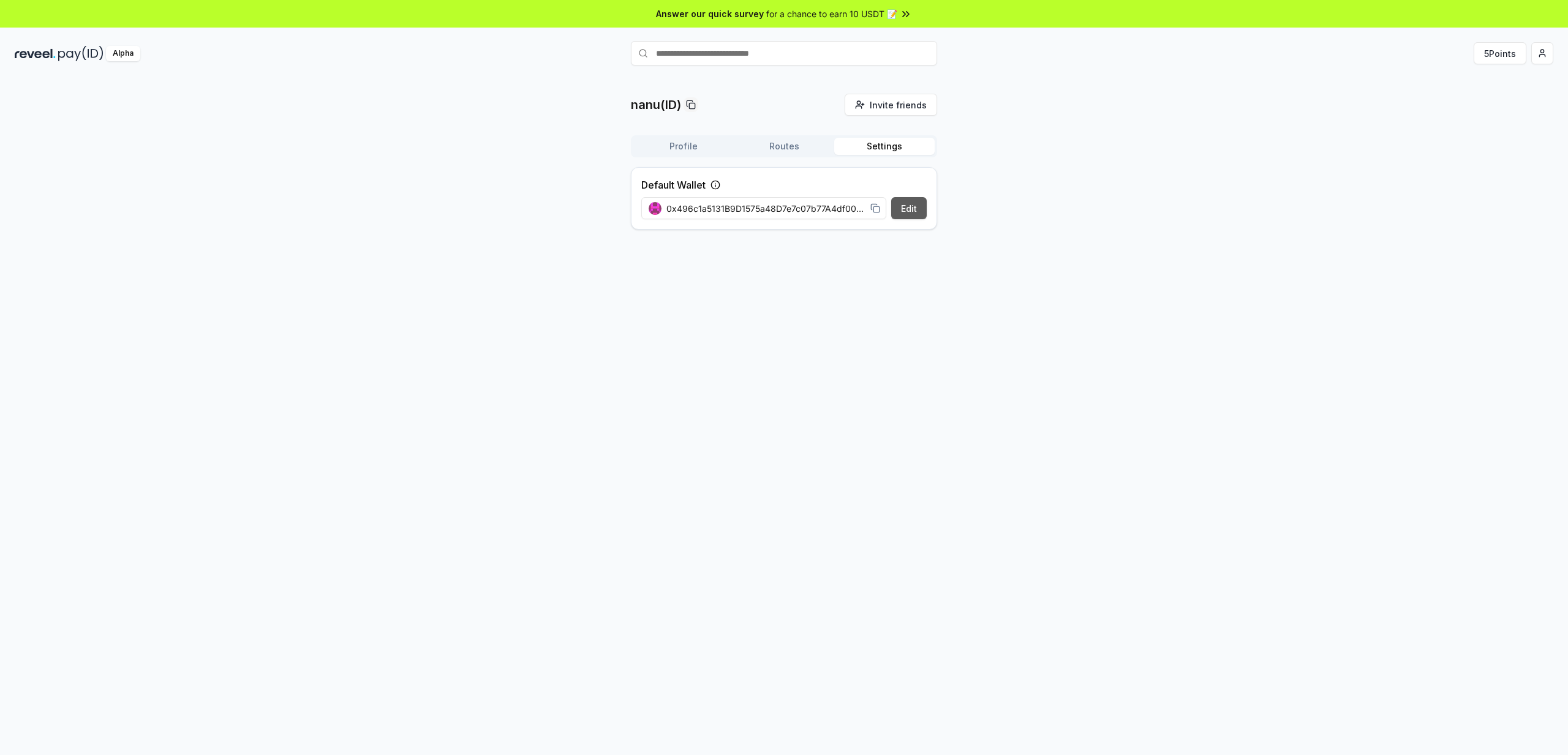
click at [917, 213] on button "Edit" at bounding box center [909, 207] width 35 height 22
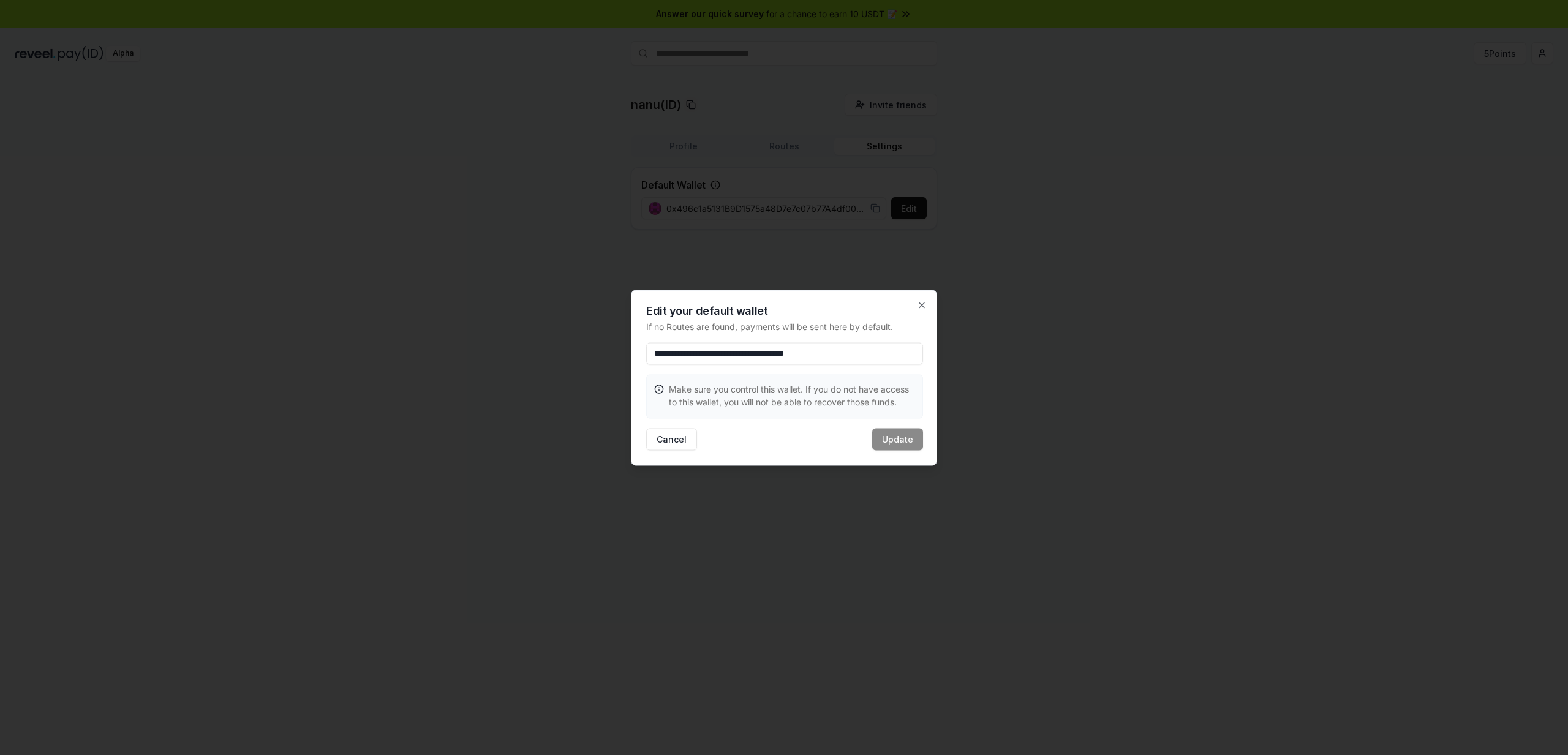
click at [799, 352] on input "**********" at bounding box center [784, 352] width 277 height 22
click at [920, 303] on icon "button" at bounding box center [922, 304] width 10 height 10
click at [1068, 239] on div "nanu(ID) Invite friends Invite Profile Routes Settings Default Wallet Edit 0x49…" at bounding box center [784, 167] width 1539 height 146
